Goal: Information Seeking & Learning: Learn about a topic

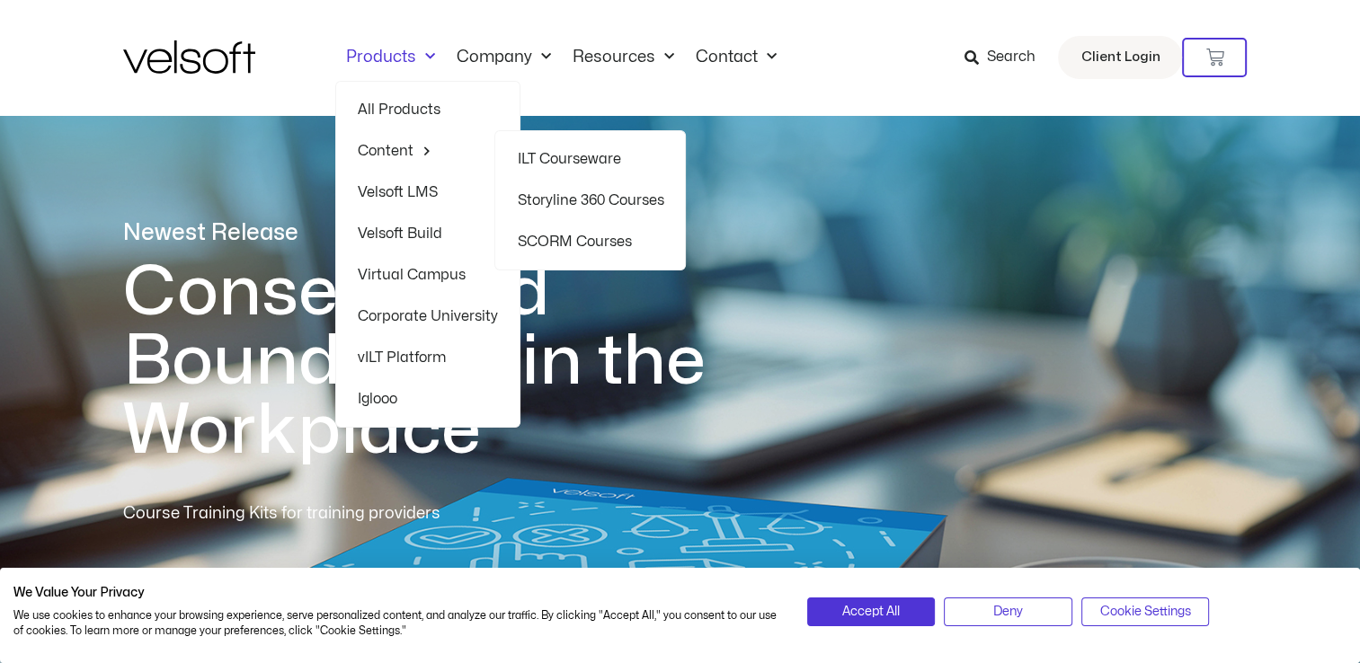
click at [575, 161] on link "ILT Courseware" at bounding box center [590, 158] width 147 height 41
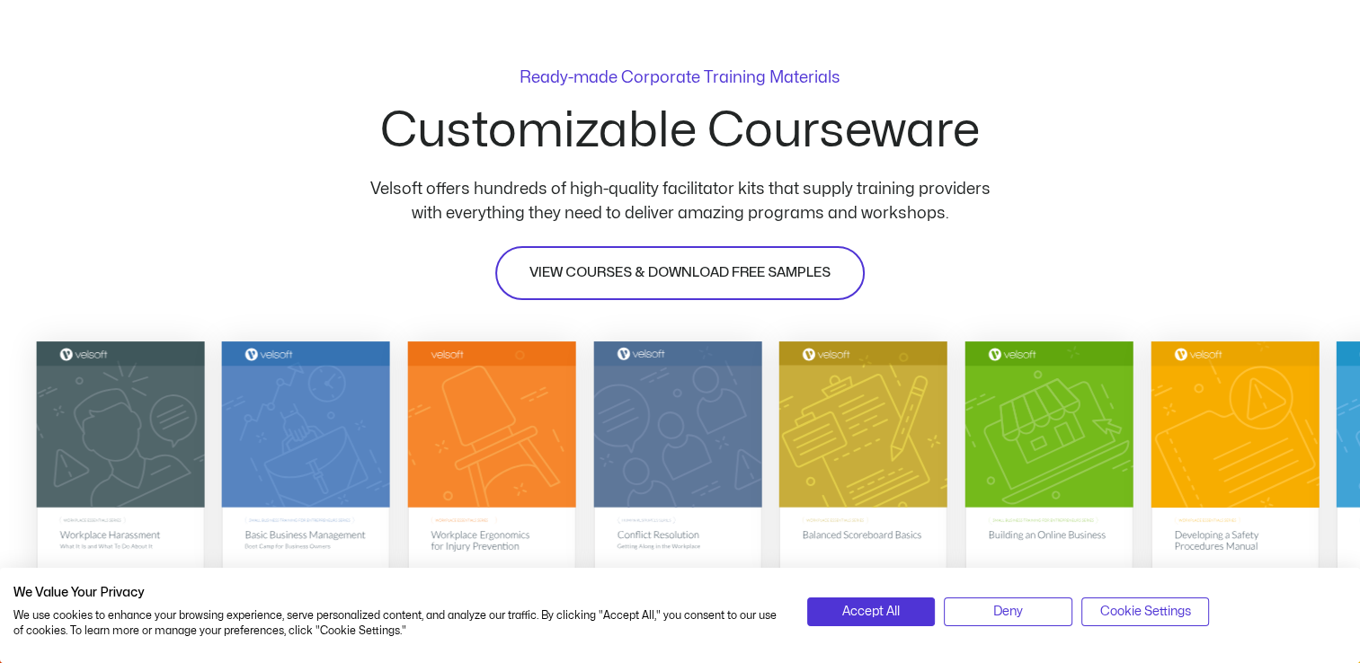
click at [610, 268] on span "VIEW COURSES & DOWNLOAD FREE SAMPLES" at bounding box center [679, 273] width 301 height 22
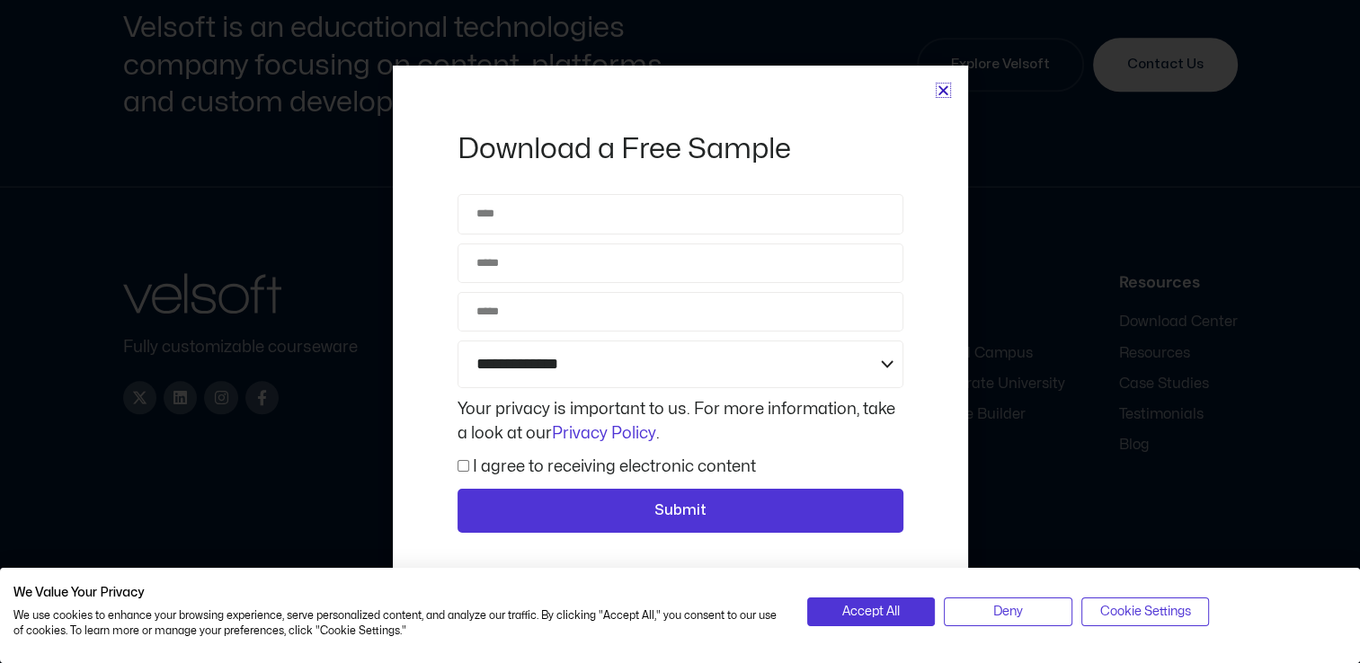
scroll to position [8452, 0]
click at [938, 92] on icon "Close" at bounding box center [943, 90] width 13 height 13
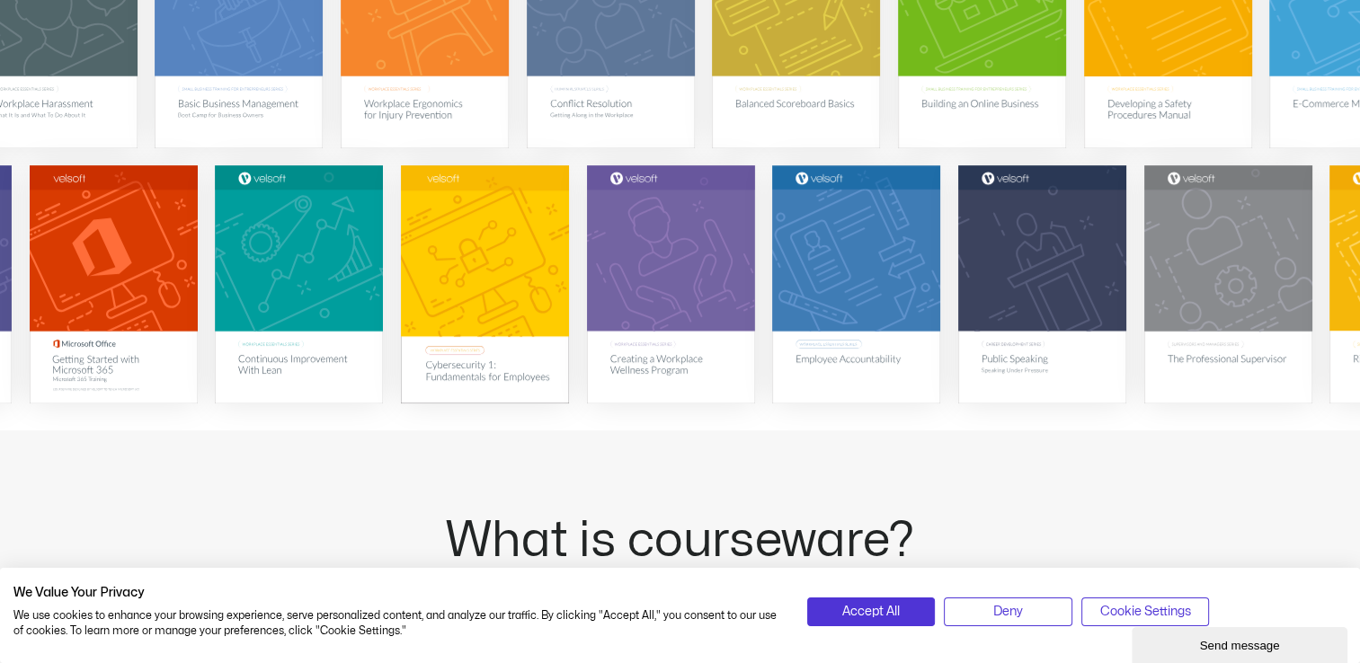
scroll to position [30, 0]
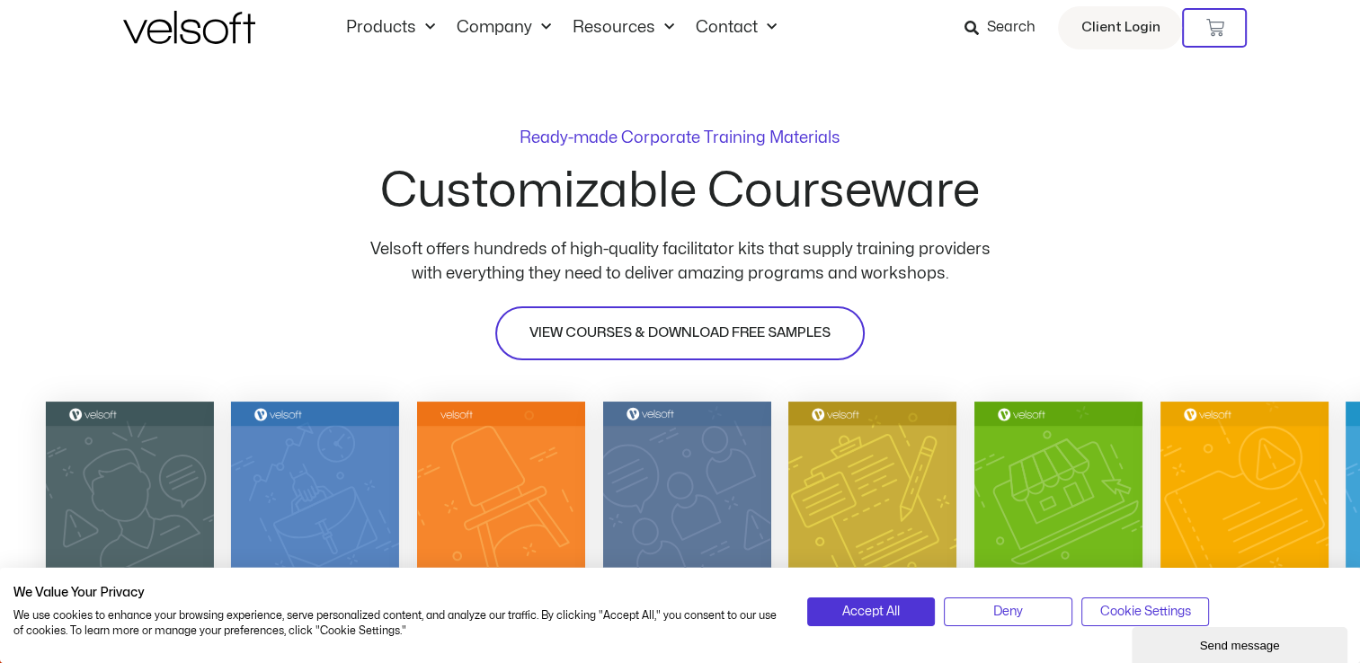
click at [604, 339] on span "VIEW COURSES & DOWNLOAD FREE SAMPLES" at bounding box center [679, 334] width 301 height 22
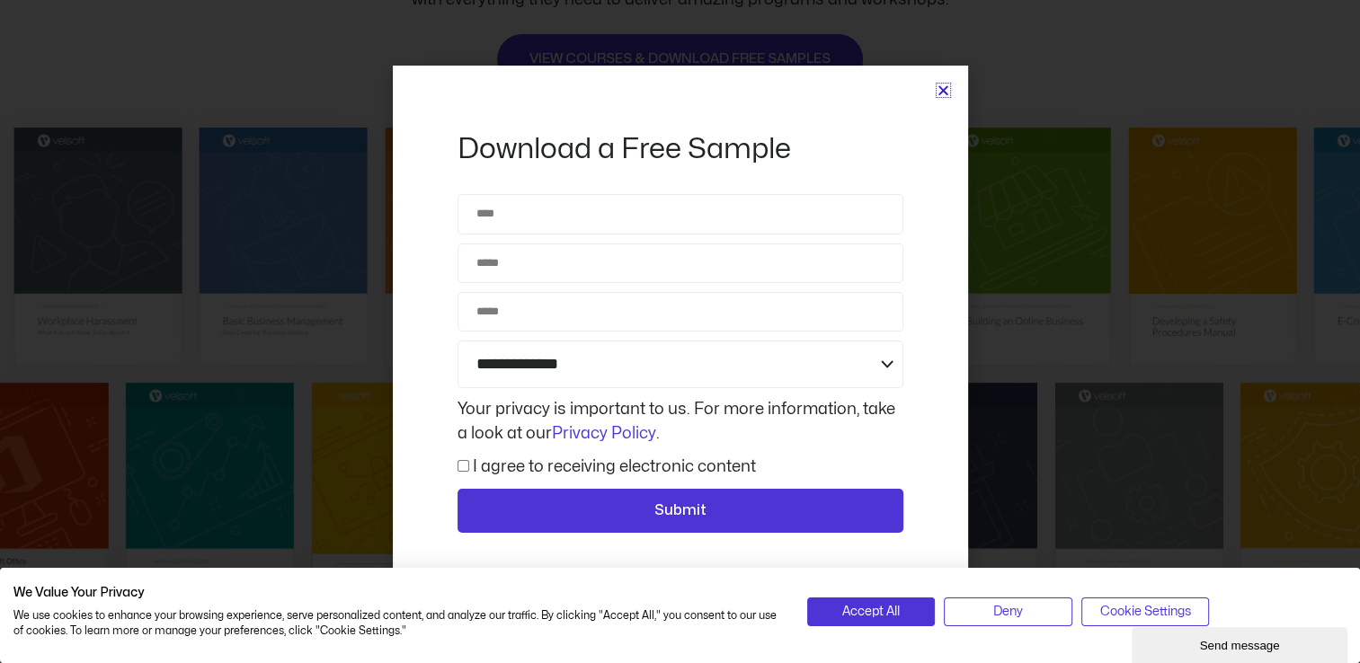
scroll to position [389, 0]
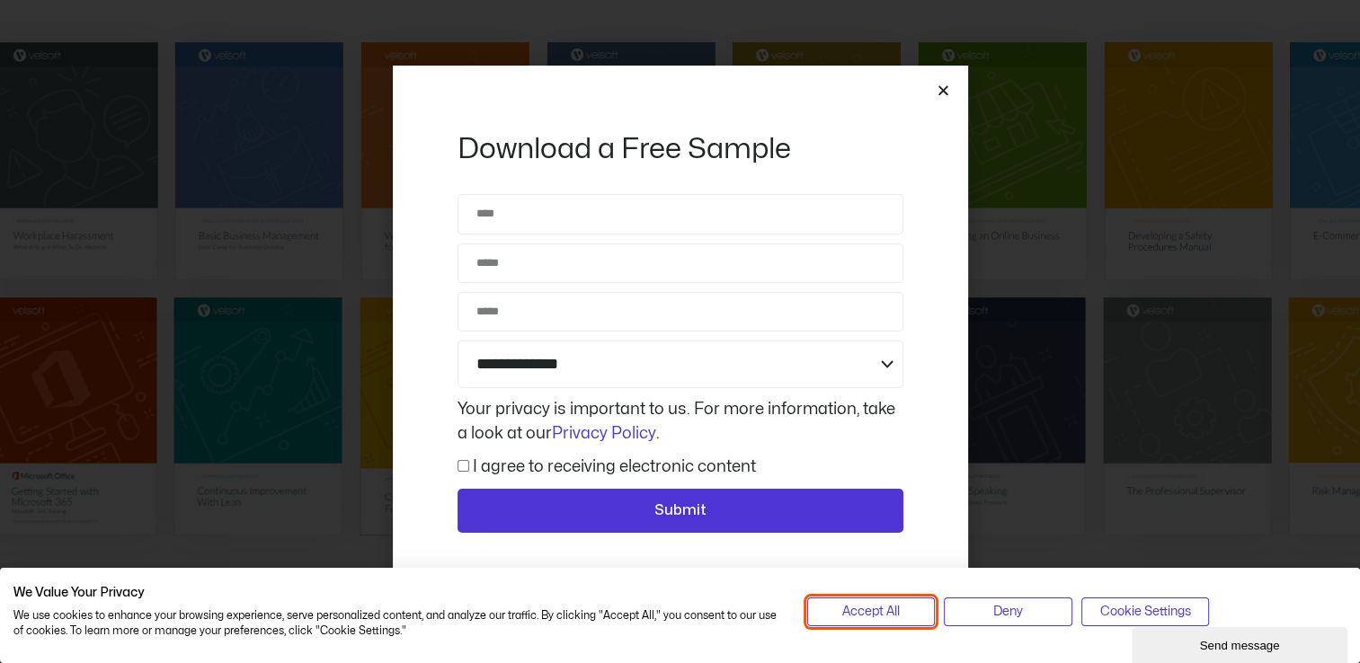
click at [893, 609] on span "Accept All" at bounding box center [871, 612] width 58 height 20
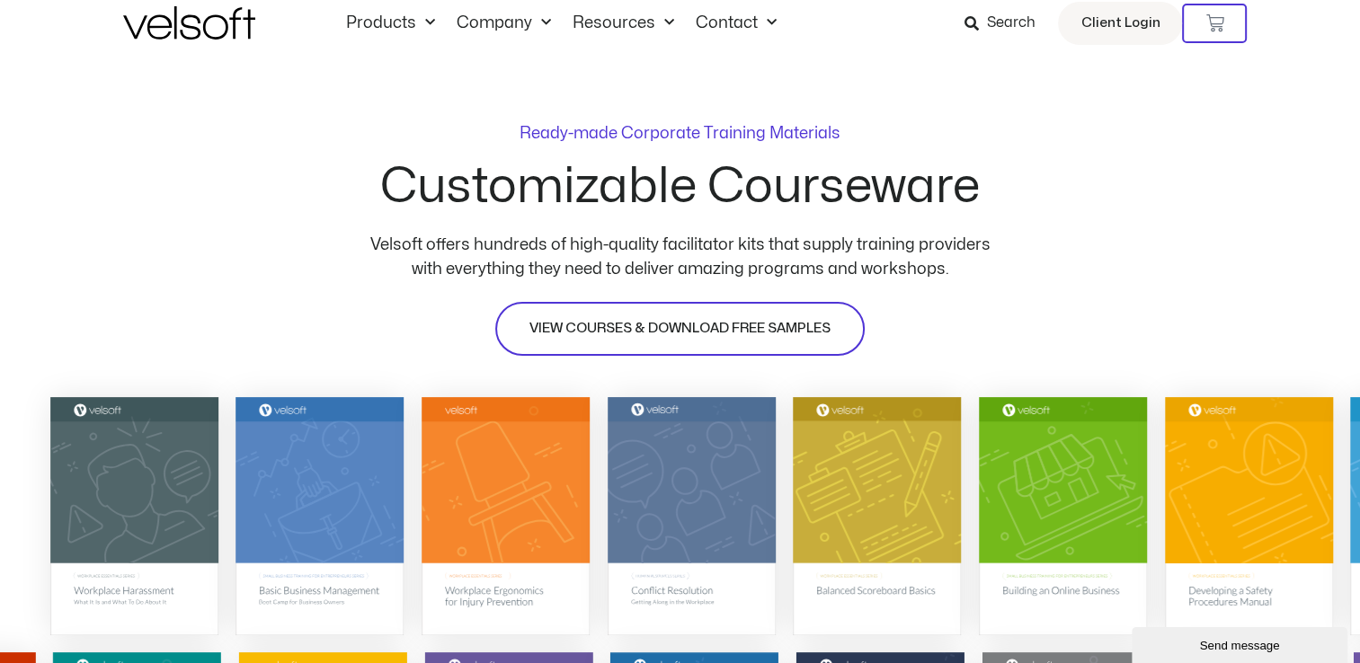
scroll to position [0, 0]
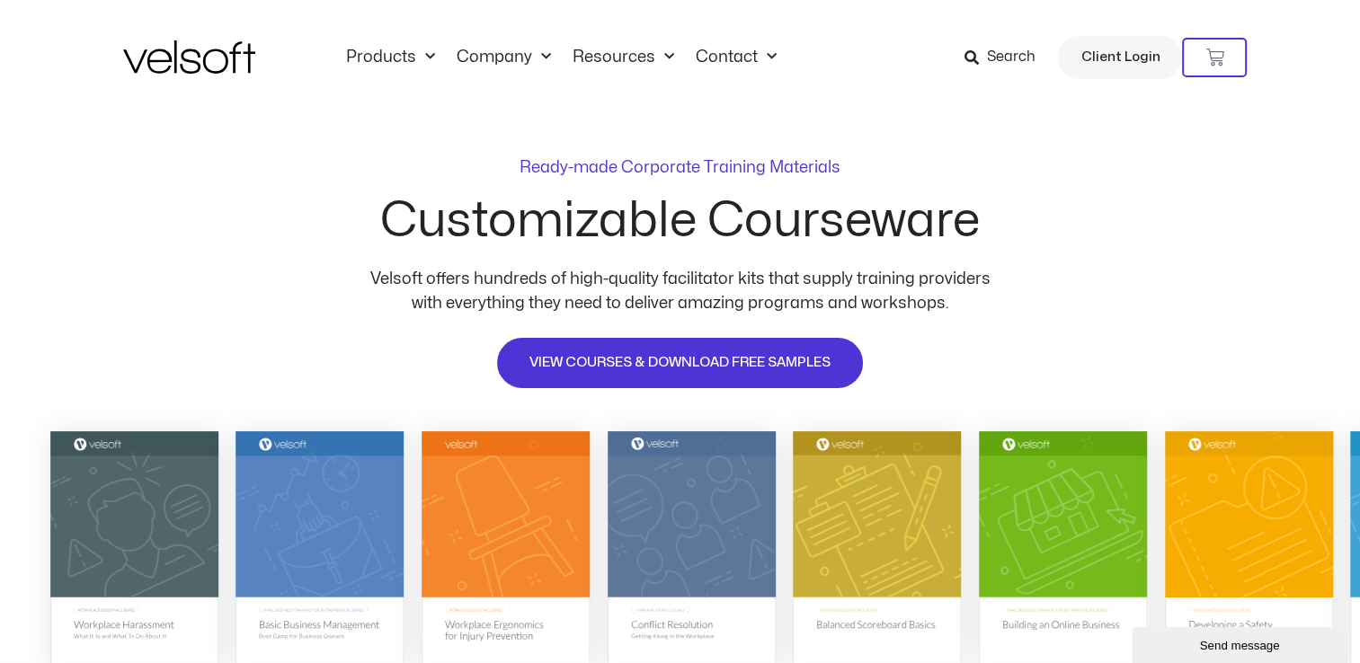
click at [1010, 64] on span "Search" at bounding box center [1010, 57] width 49 height 23
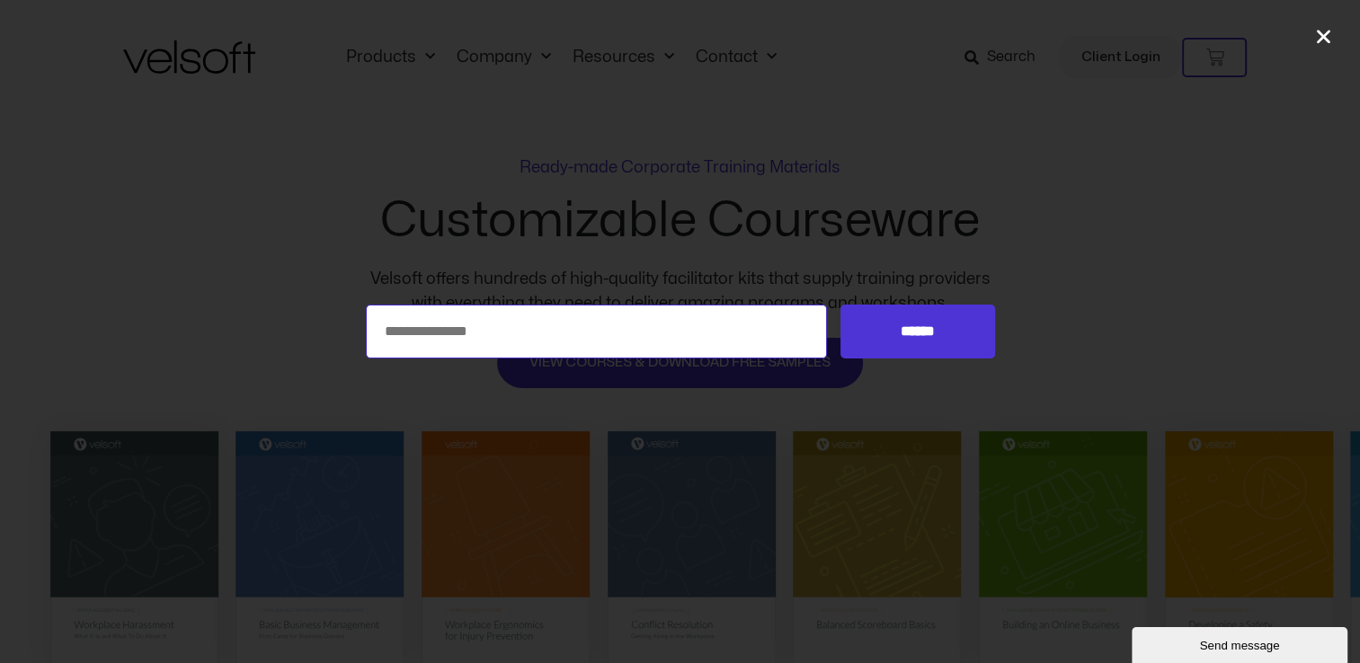
click at [696, 333] on input "Search for:" at bounding box center [597, 332] width 462 height 54
type input "**********"
click at [840, 305] on input "******" at bounding box center [917, 332] width 154 height 54
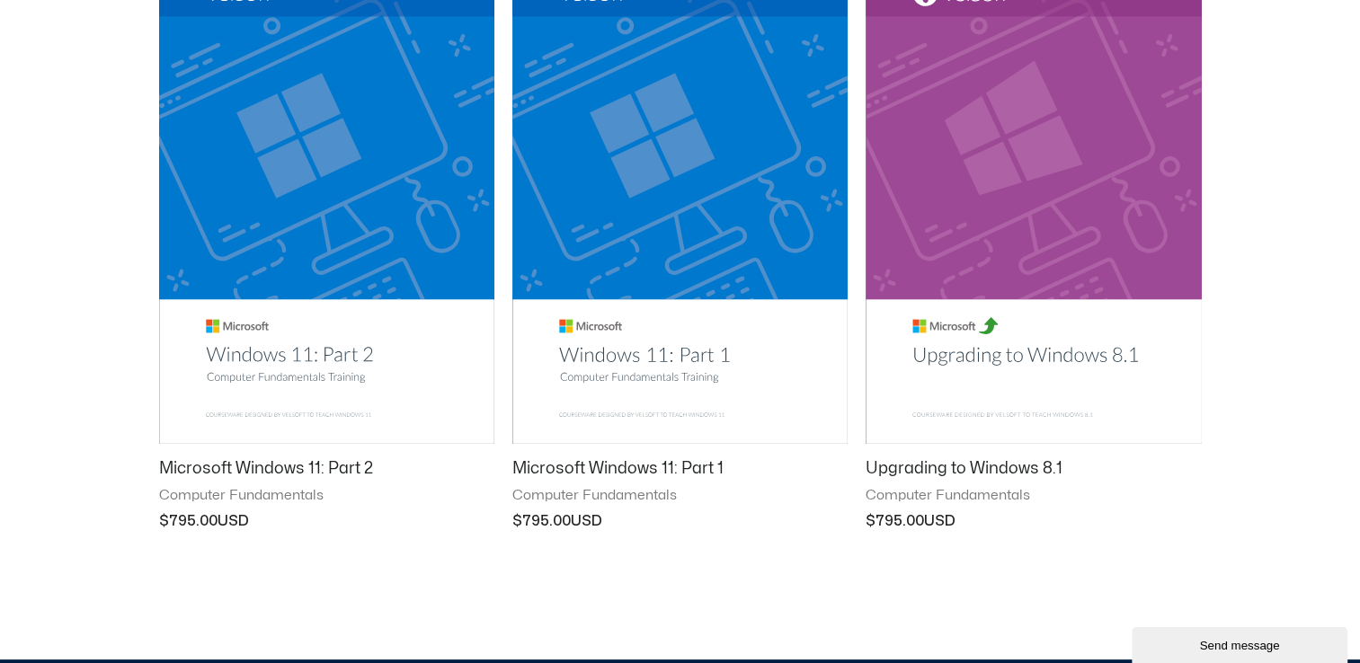
scroll to position [449, 0]
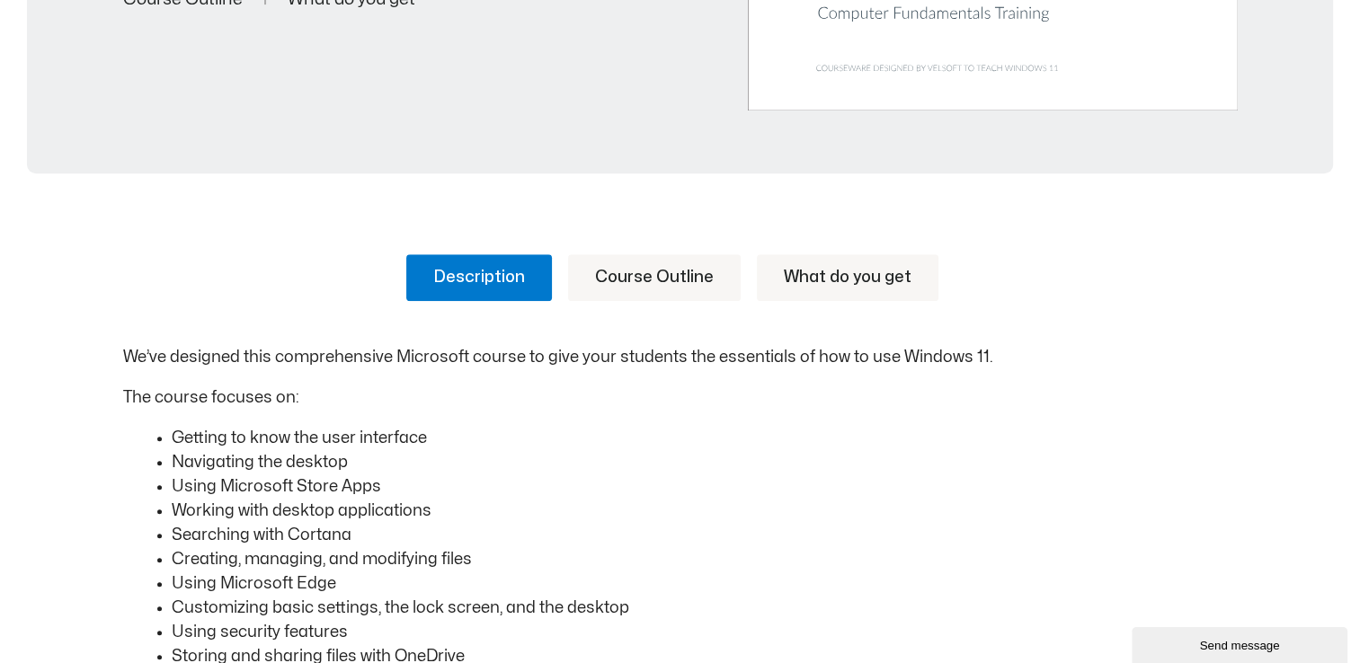
scroll to position [809, 0]
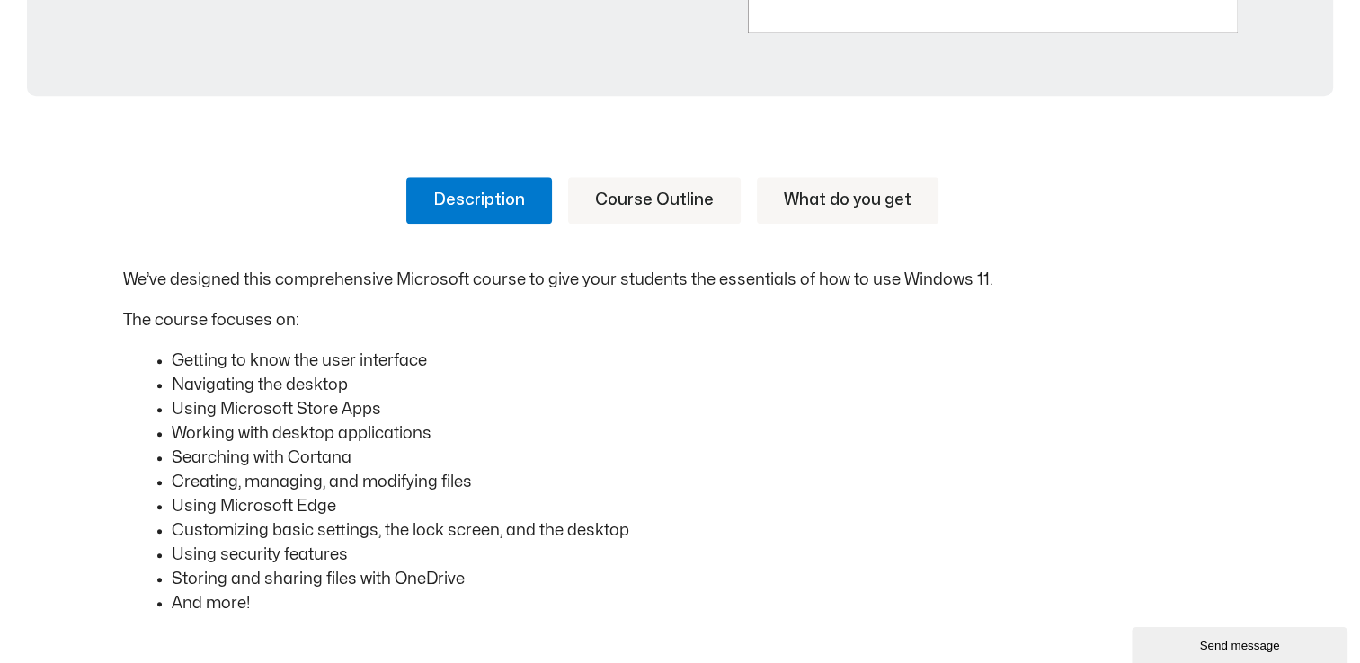
click at [699, 192] on link "Course Outline" at bounding box center [654, 200] width 173 height 47
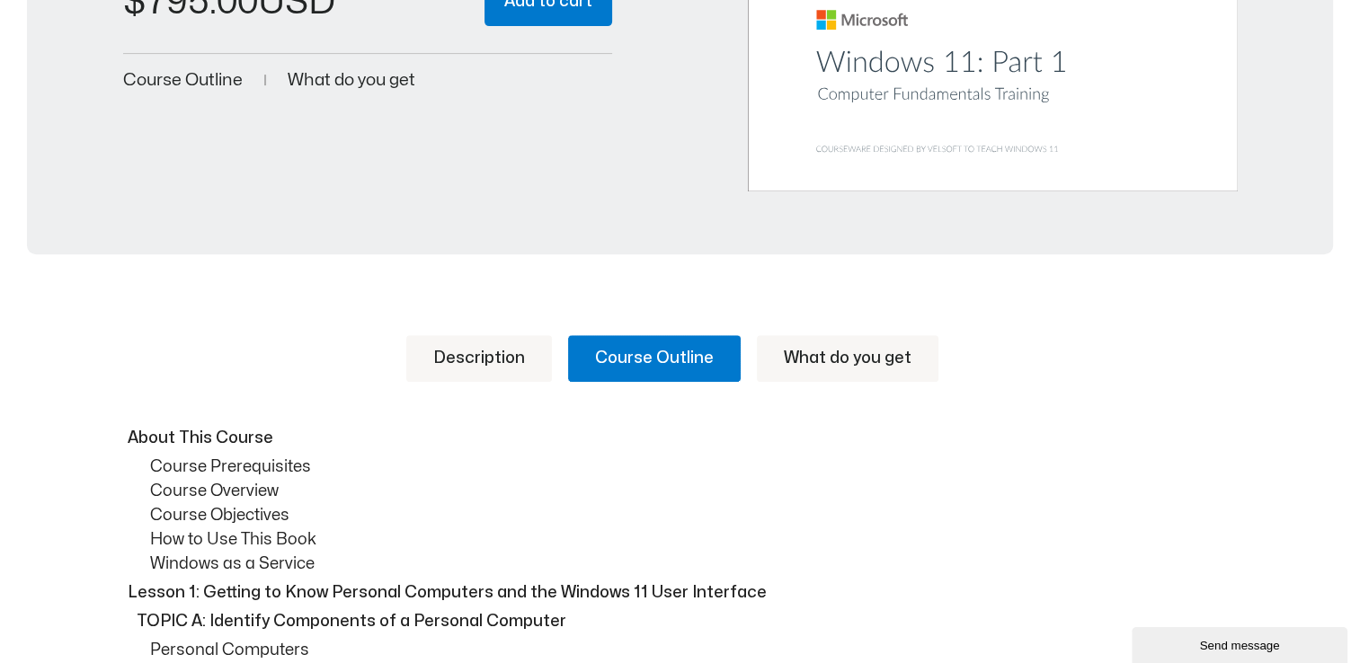
scroll to position [539, 0]
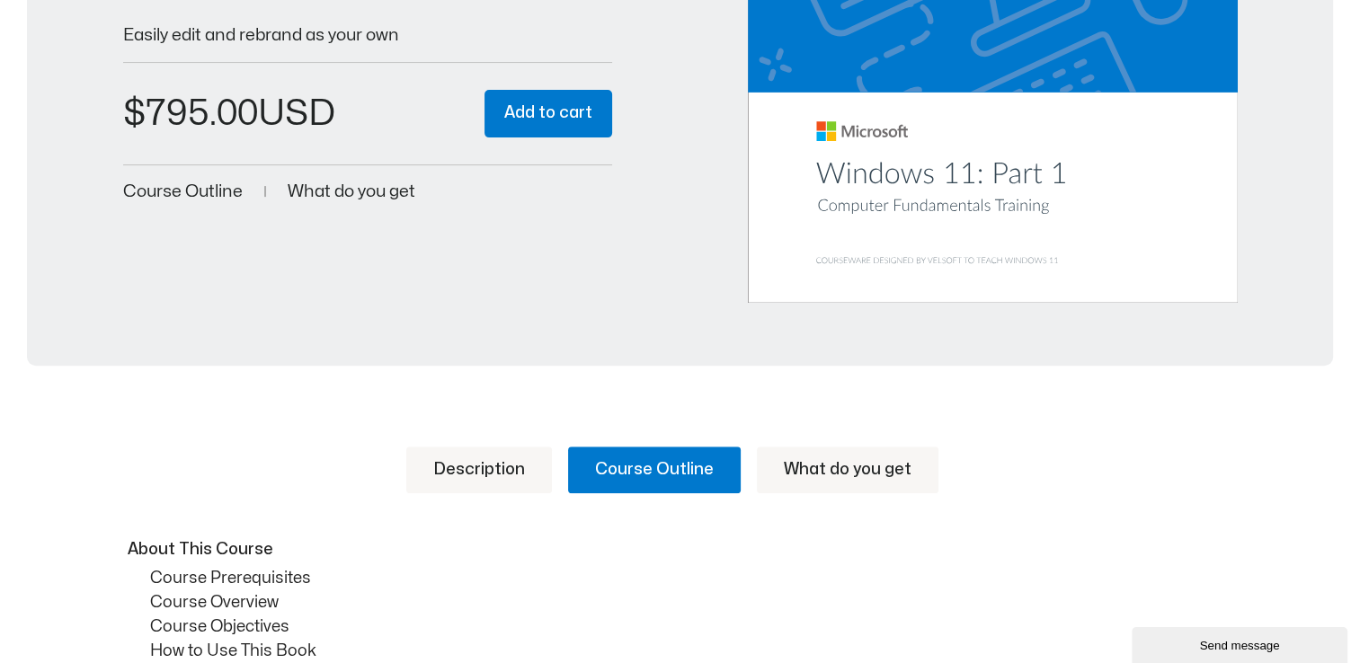
click at [548, 470] on link "Description" at bounding box center [479, 470] width 146 height 47
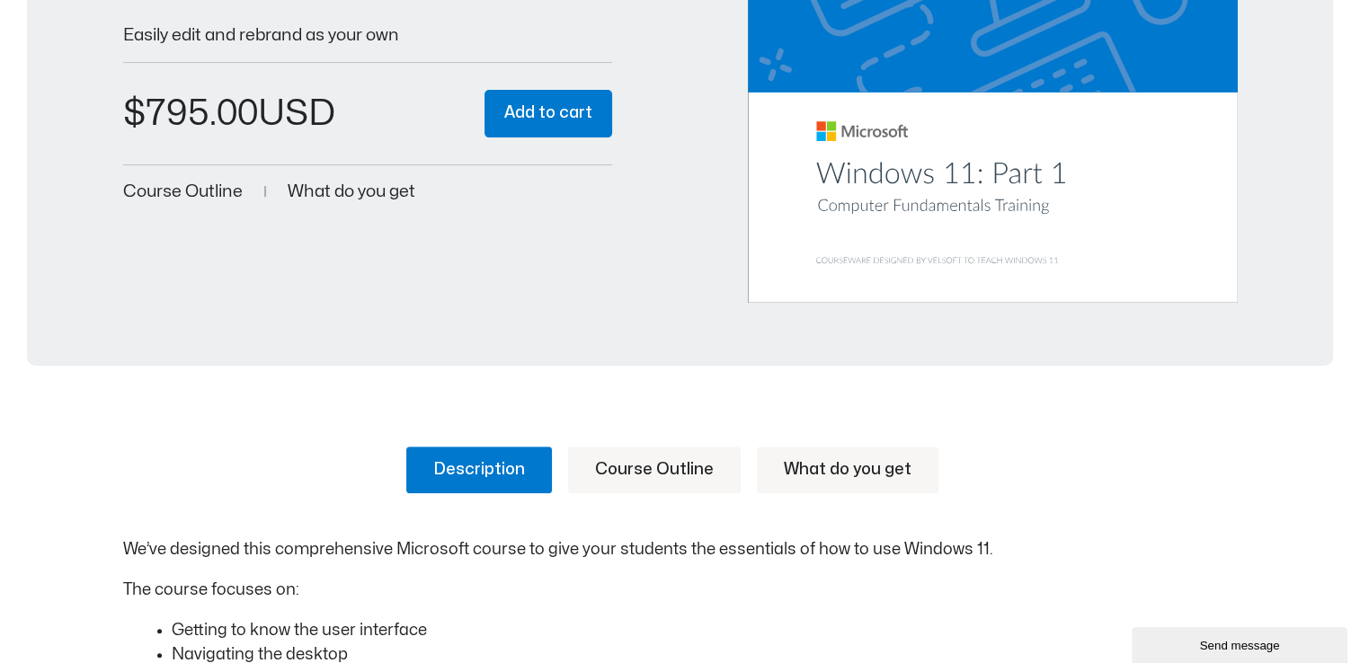
click at [870, 464] on link "What do you get" at bounding box center [848, 470] width 182 height 47
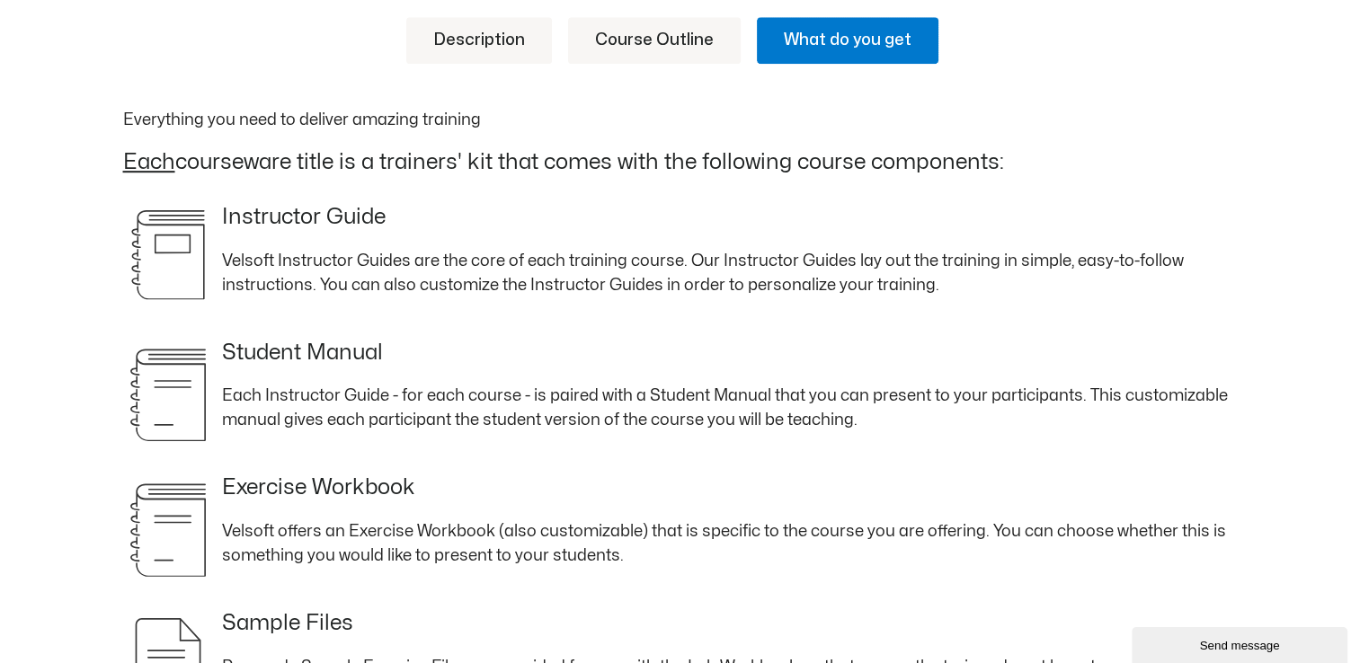
scroll to position [719, 0]
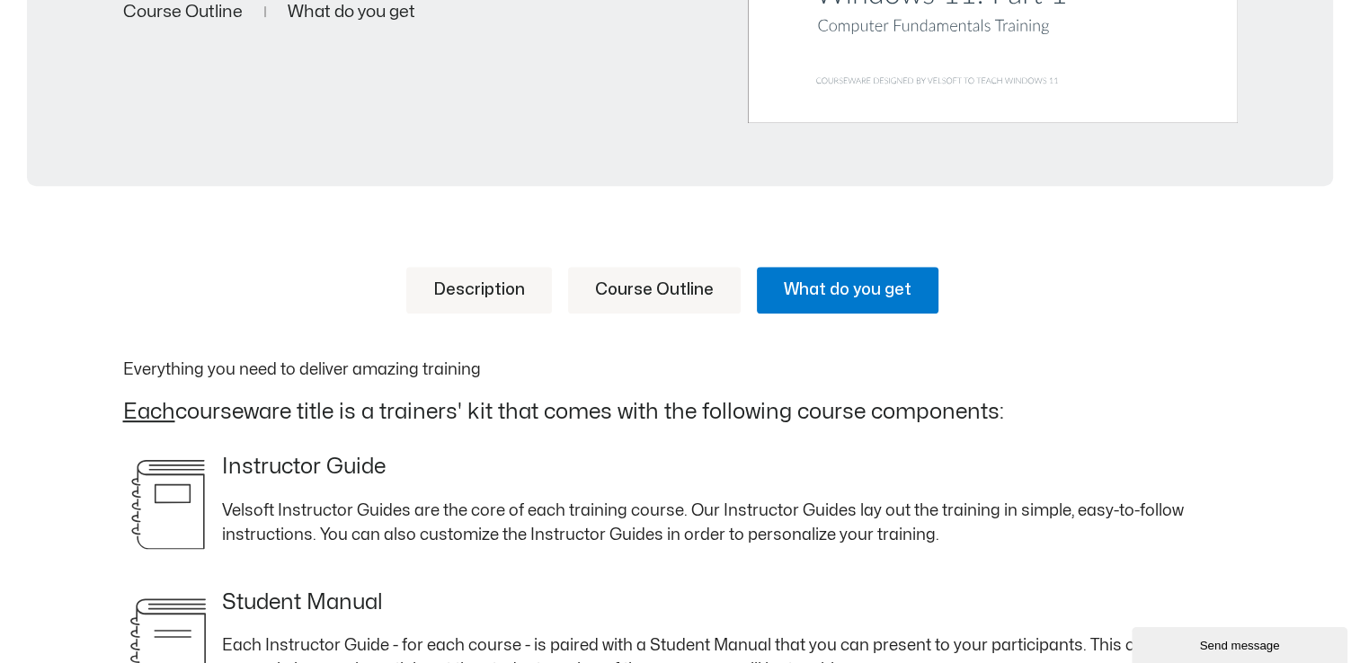
click at [478, 282] on link "Description" at bounding box center [479, 290] width 146 height 47
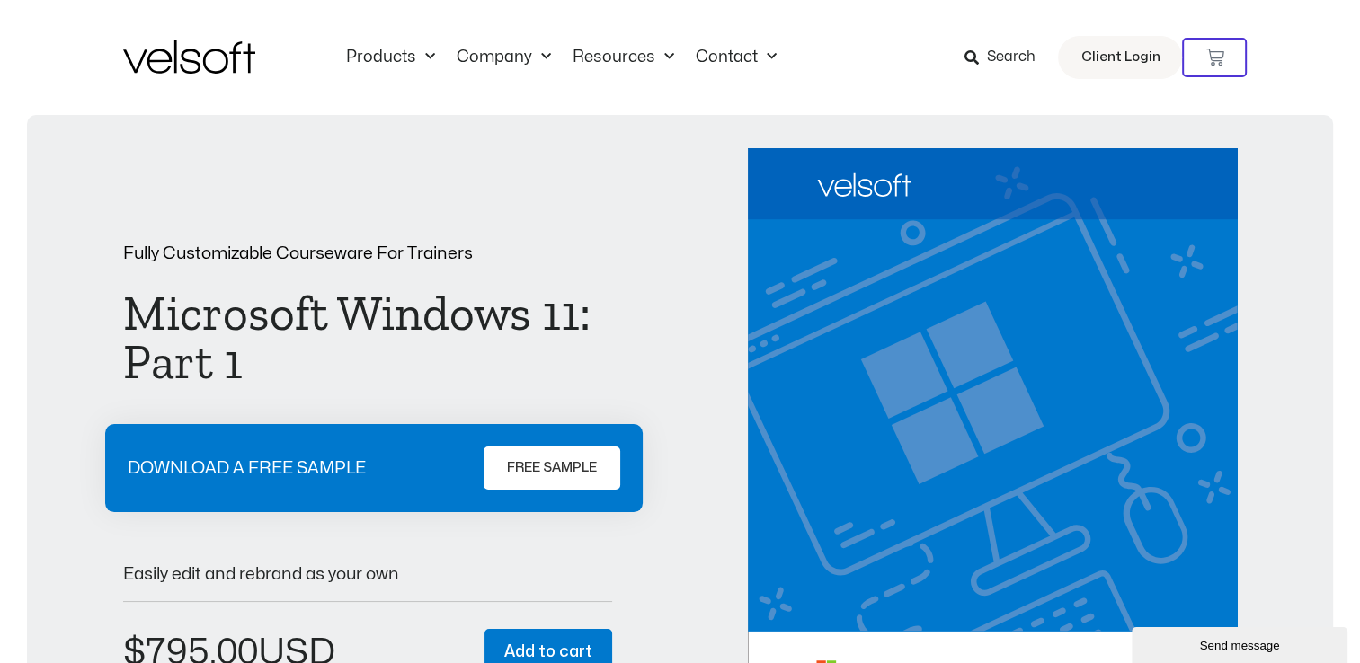
scroll to position [449, 0]
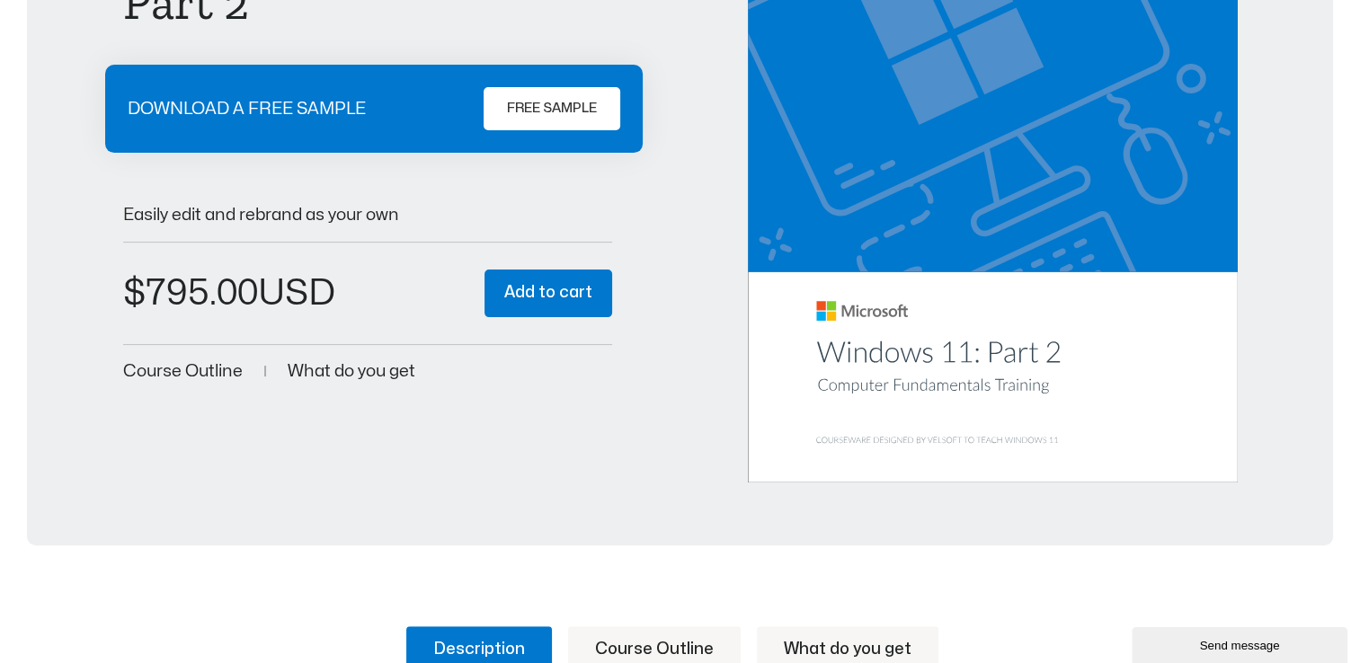
scroll to position [809, 0]
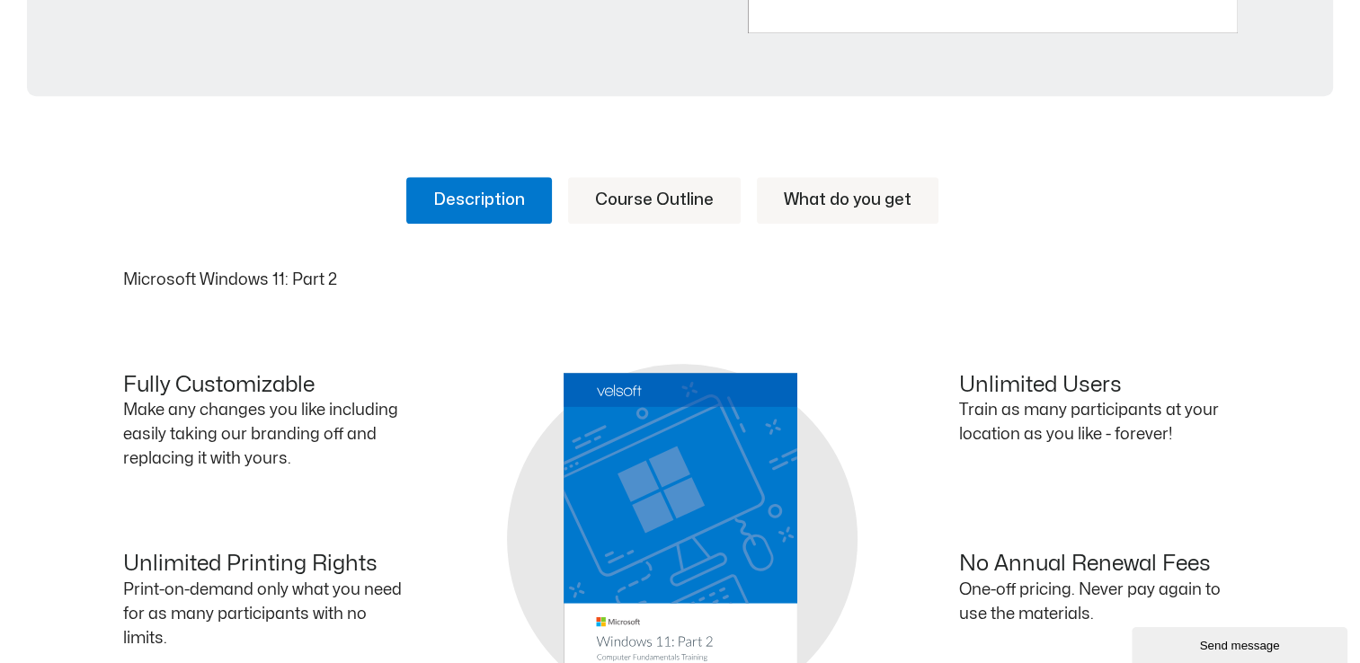
click at [644, 197] on link "Course Outline" at bounding box center [654, 200] width 173 height 47
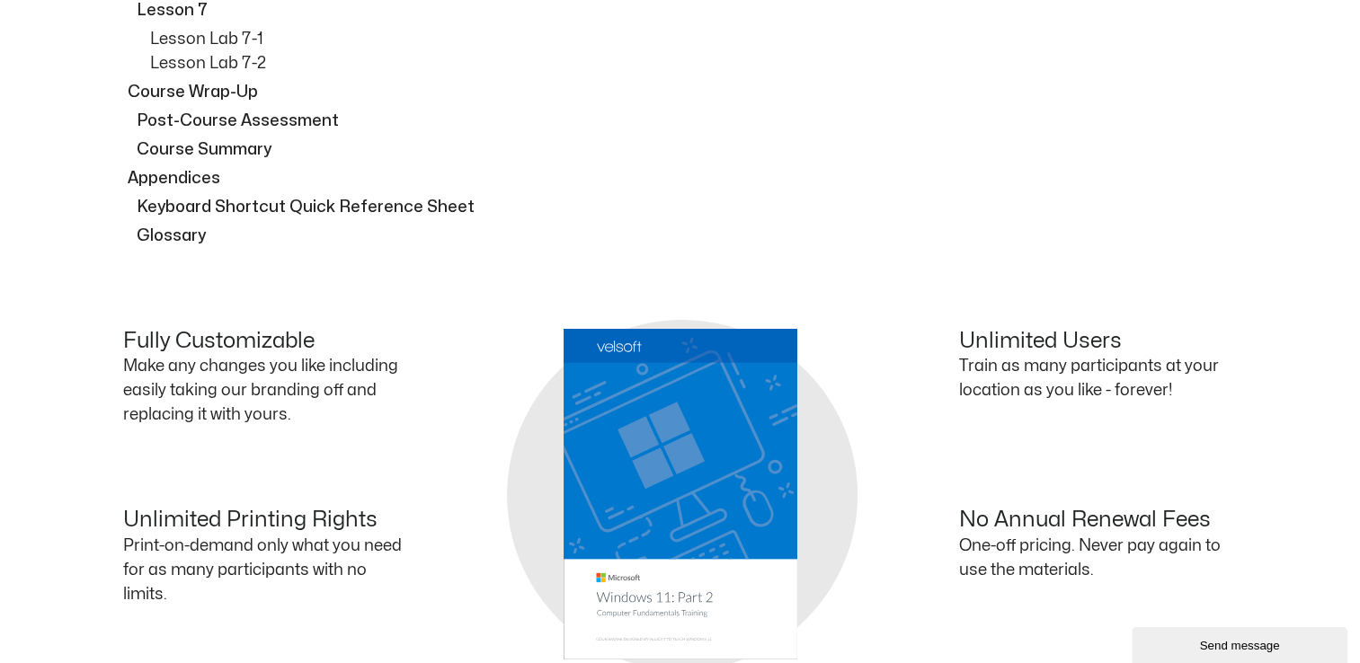
scroll to position [6194, 0]
